Goal: Find specific page/section: Find specific page/section

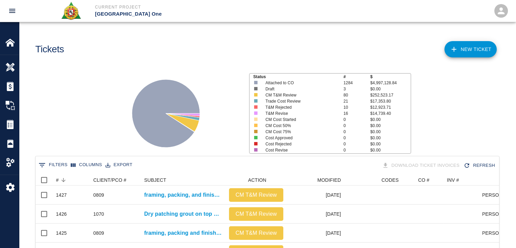
scroll to position [391, 459]
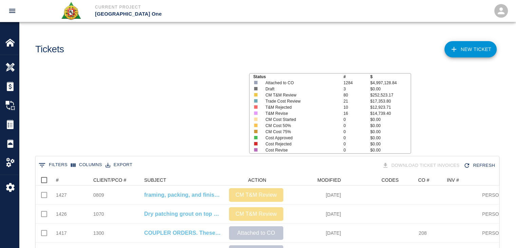
scroll to position [391, 459]
click at [71, 180] on div "#" at bounding box center [73, 179] width 34 height 11
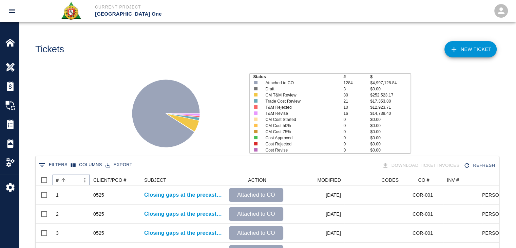
click at [69, 180] on div "#" at bounding box center [68, 179] width 24 height 11
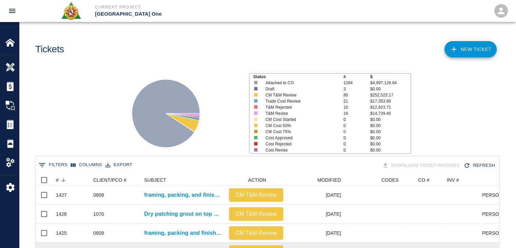
scroll to position [0, 0]
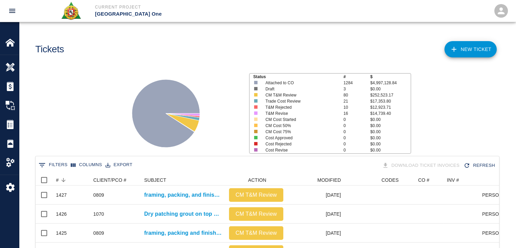
click at [220, 87] on div at bounding box center [181, 111] width 126 height 90
click at [216, 34] on div "Tickets" at bounding box center [147, 46] width 235 height 27
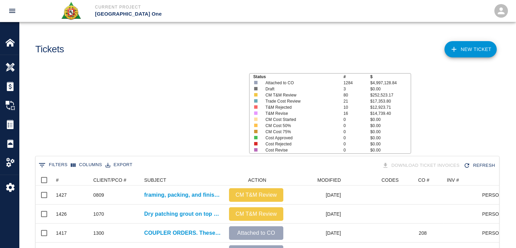
scroll to position [391, 459]
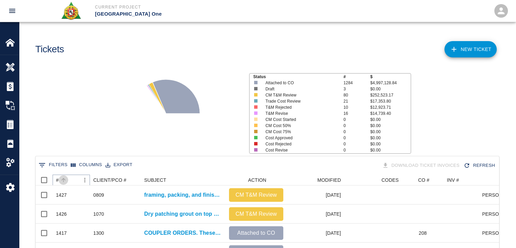
click at [66, 179] on icon "Sort" at bounding box center [63, 180] width 6 height 6
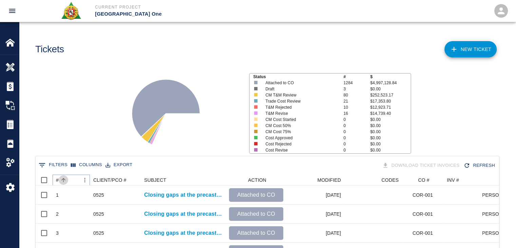
click at [66, 179] on icon "Sort" at bounding box center [63, 180] width 6 height 6
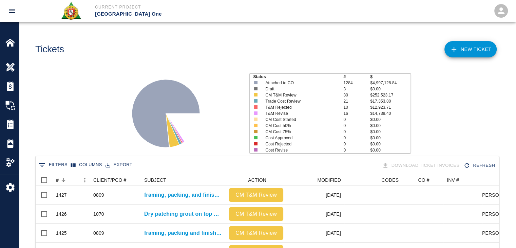
click at [77, 137] on div "Status # $ Attached to CO 1284 $4,997,128.84 Draft 3 $0.00 CM T&M Review 80 $25…" at bounding box center [265, 111] width 502 height 90
